Goal: Navigation & Orientation: Understand site structure

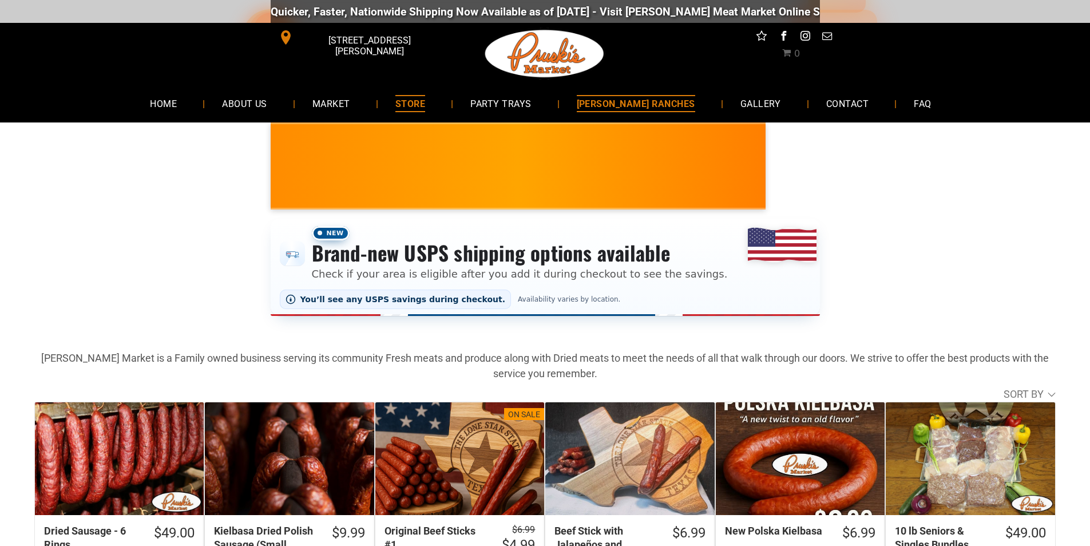
click at [670, 92] on link "[PERSON_NAME] RANCHES" at bounding box center [635, 103] width 153 height 30
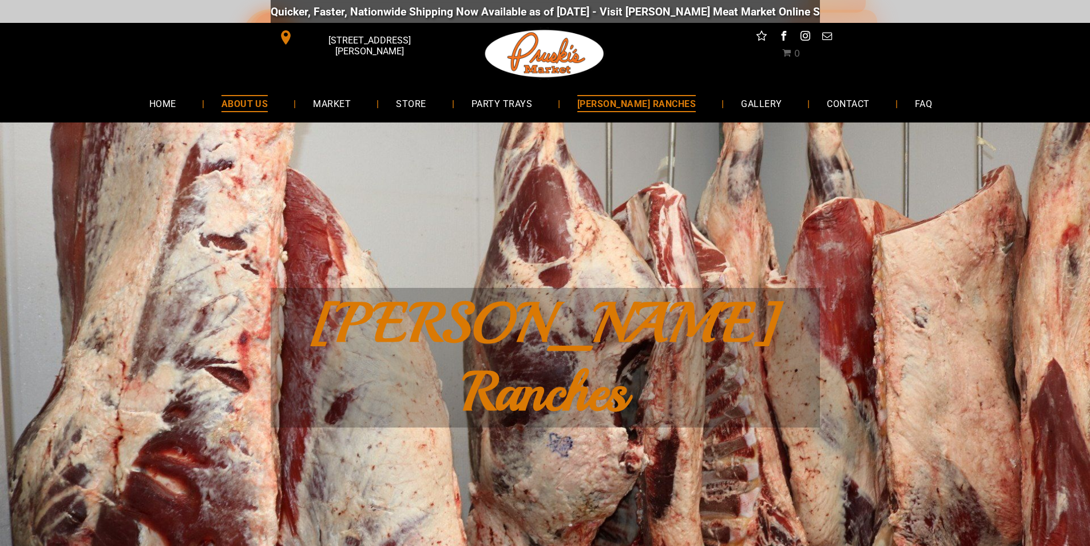
click at [285, 116] on link "ABOUT US" at bounding box center [244, 103] width 81 height 30
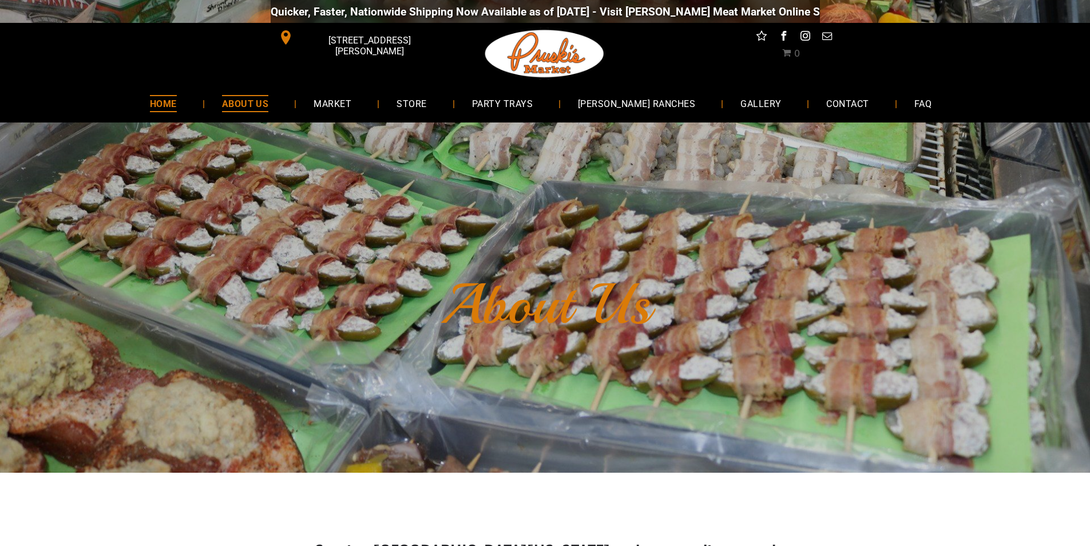
click at [194, 96] on link "HOME" at bounding box center [163, 103] width 61 height 30
